Goal: Task Accomplishment & Management: Manage account settings

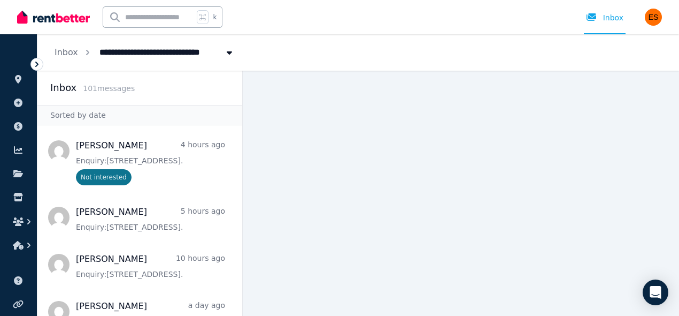
scroll to position [70, 0]
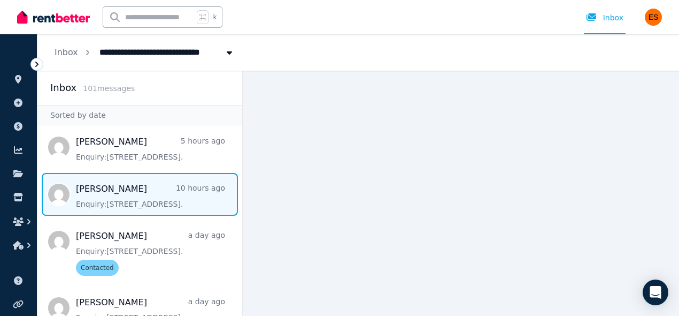
click at [146, 205] on span "Message list" at bounding box center [139, 194] width 205 height 43
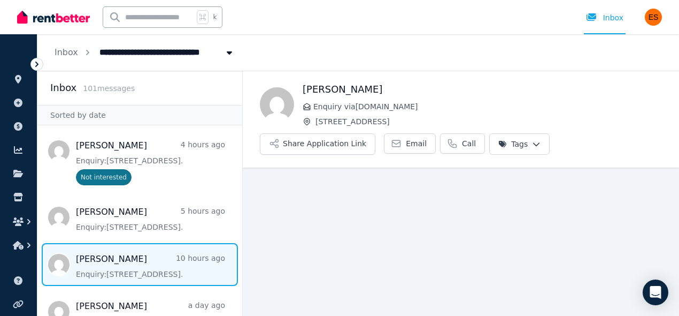
click at [533, 137] on html "**********" at bounding box center [339, 158] width 679 height 316
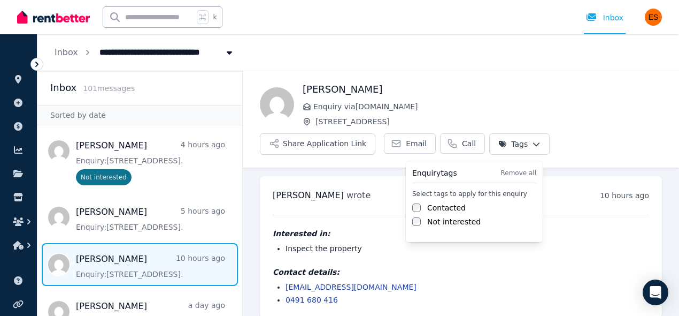
scroll to position [11, 0]
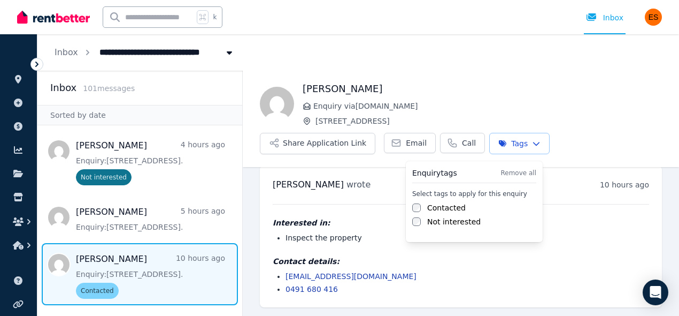
click at [128, 248] on html "**********" at bounding box center [339, 158] width 679 height 316
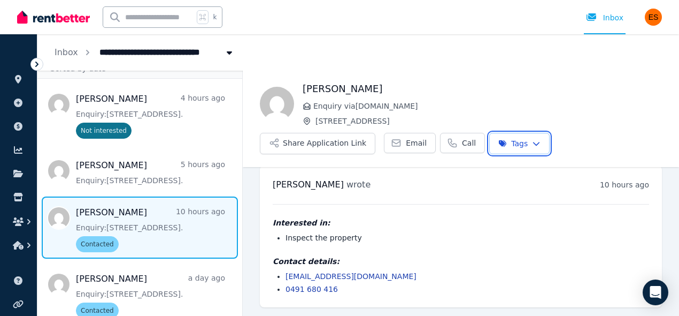
scroll to position [0, 0]
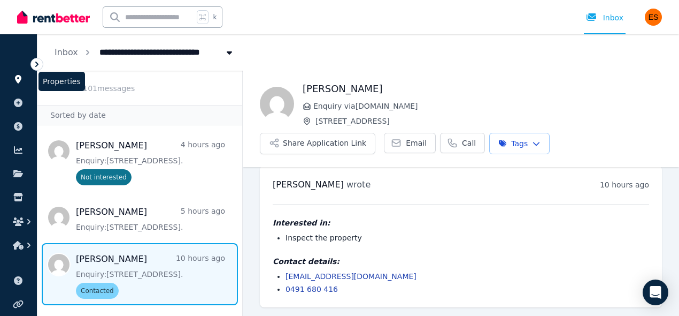
click at [17, 76] on icon at bounding box center [18, 79] width 6 height 9
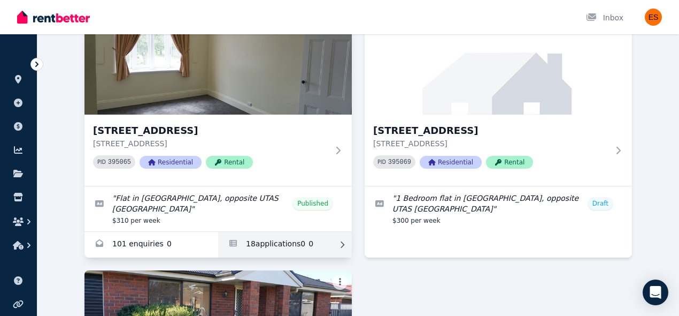
scroll to position [106, 0]
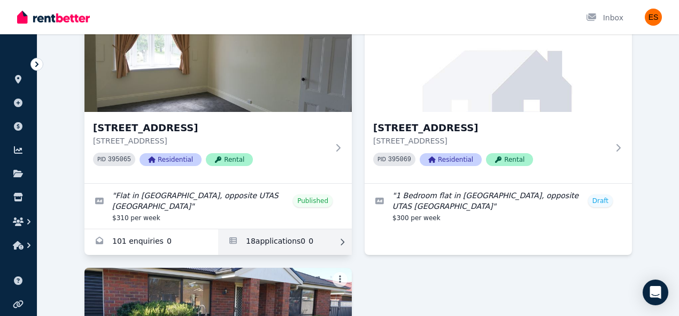
click at [298, 241] on link "Applications for Unit 2/55 Invermay Rd, Invermay" at bounding box center [285, 242] width 134 height 26
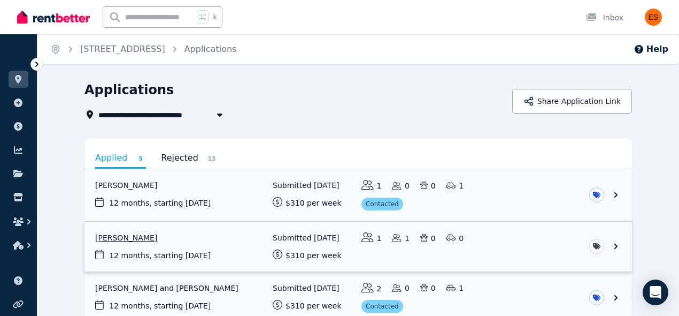
click at [504, 249] on link "View application: Sumitra Silpakar" at bounding box center [359, 246] width 548 height 50
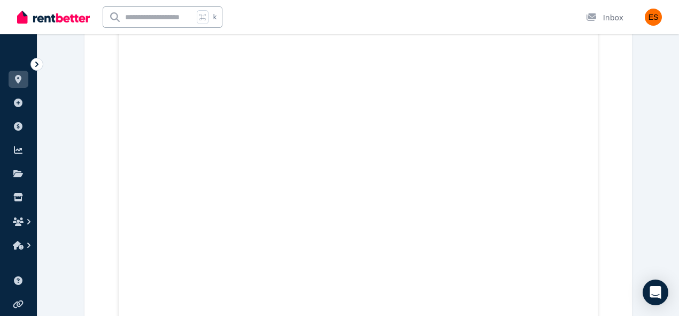
scroll to position [489, 0]
click at [13, 77] on icon at bounding box center [18, 79] width 11 height 9
